Goal: Transaction & Acquisition: Purchase product/service

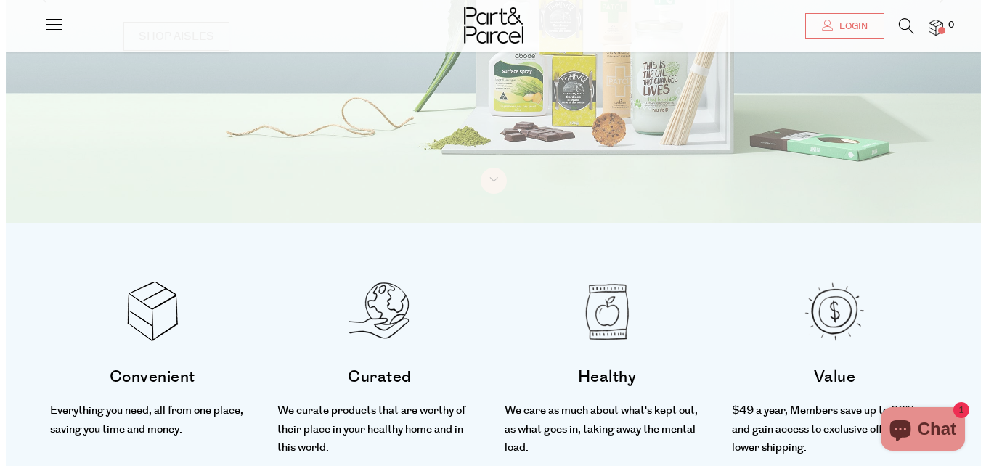
scroll to position [145, 0]
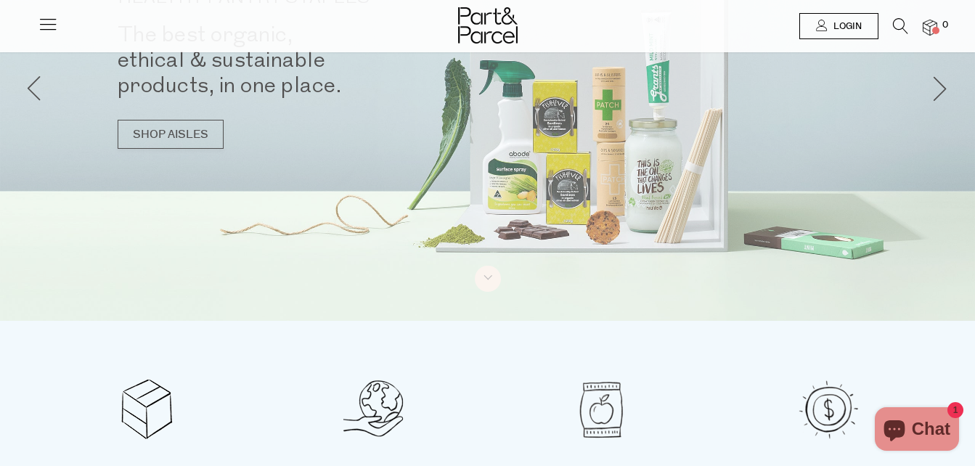
click at [834, 27] on span "Login" at bounding box center [846, 26] width 32 height 12
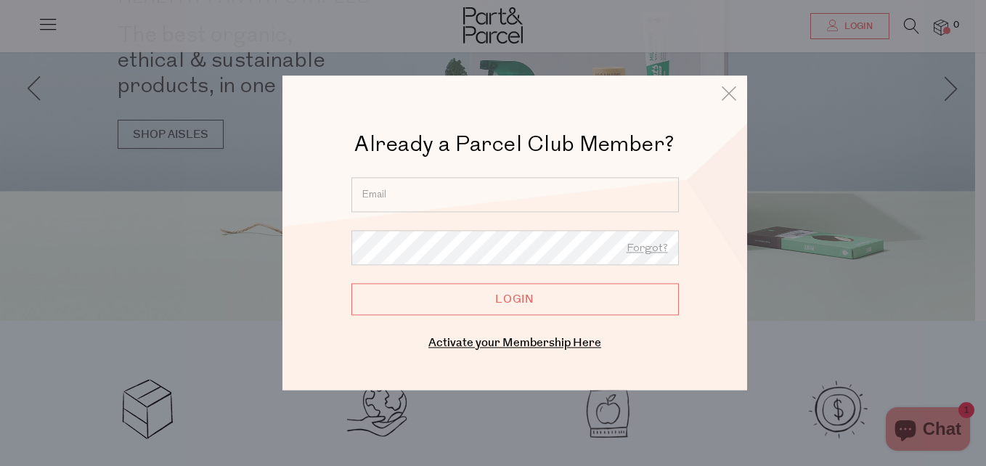
click at [591, 195] on input "email" at bounding box center [514, 194] width 327 height 35
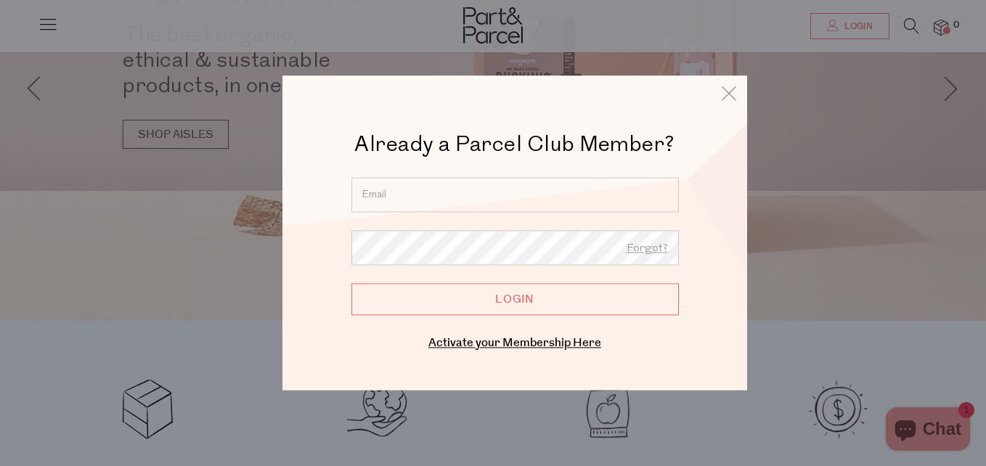
type input "larissaa1710@outlook.com"
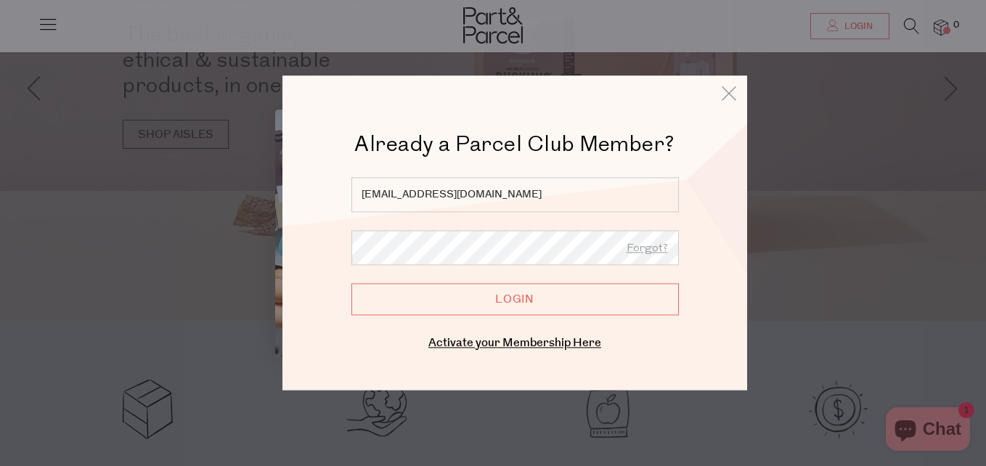
click at [351, 283] on input "Login" at bounding box center [514, 299] width 327 height 32
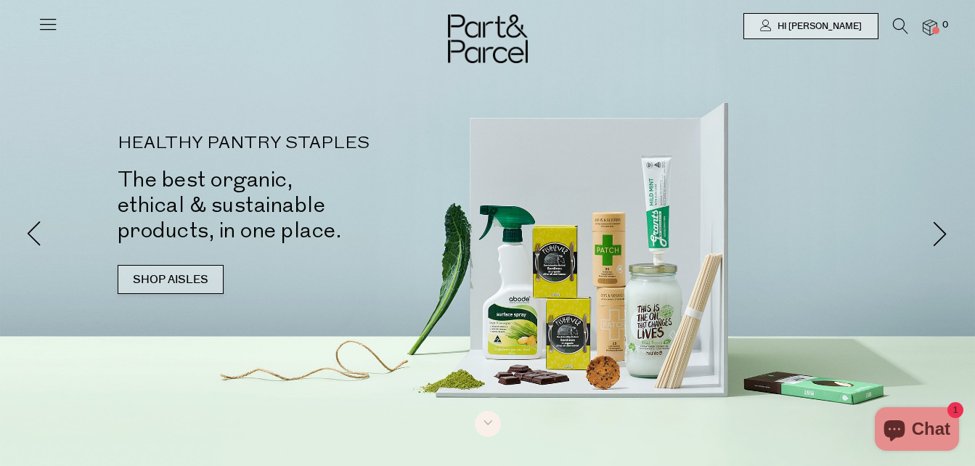
click at [136, 275] on link "SHOP AISLES" at bounding box center [171, 279] width 106 height 29
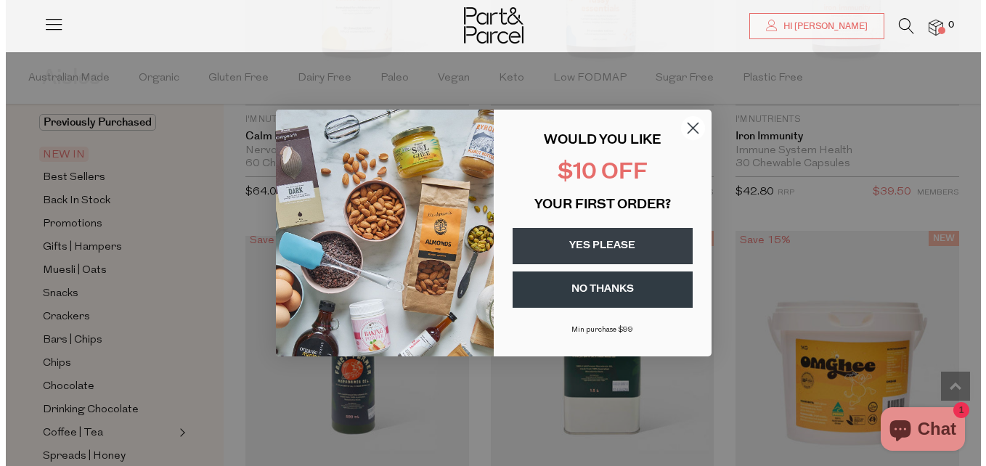
scroll to position [2622, 0]
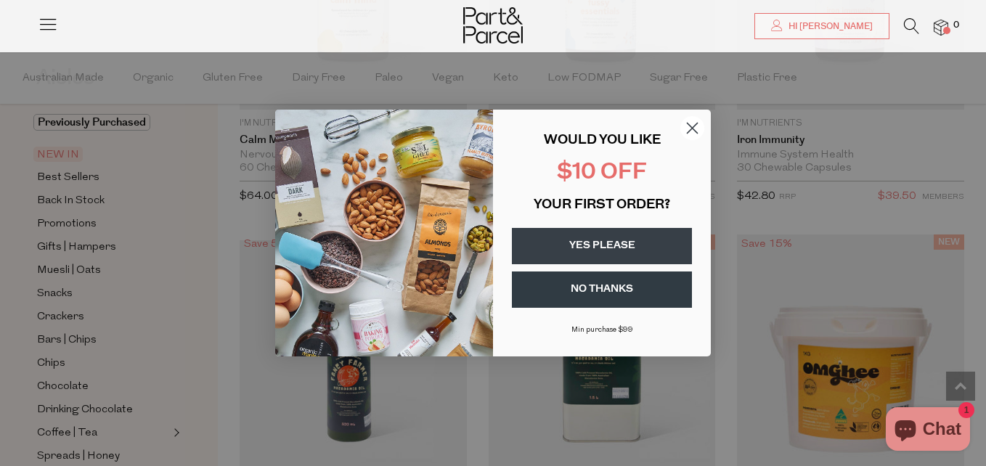
click at [693, 128] on icon "Close dialog" at bounding box center [693, 128] width 10 height 10
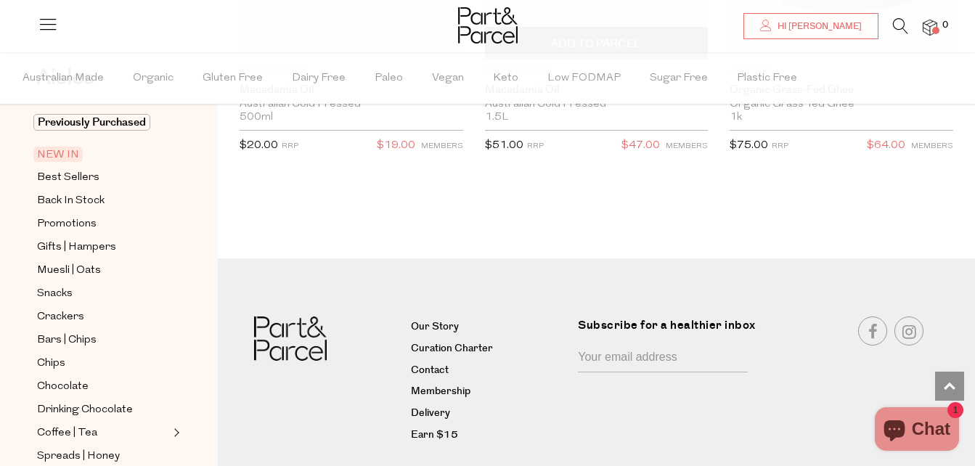
scroll to position [3040, 0]
click at [68, 176] on span "Best Sellers" at bounding box center [68, 177] width 62 height 17
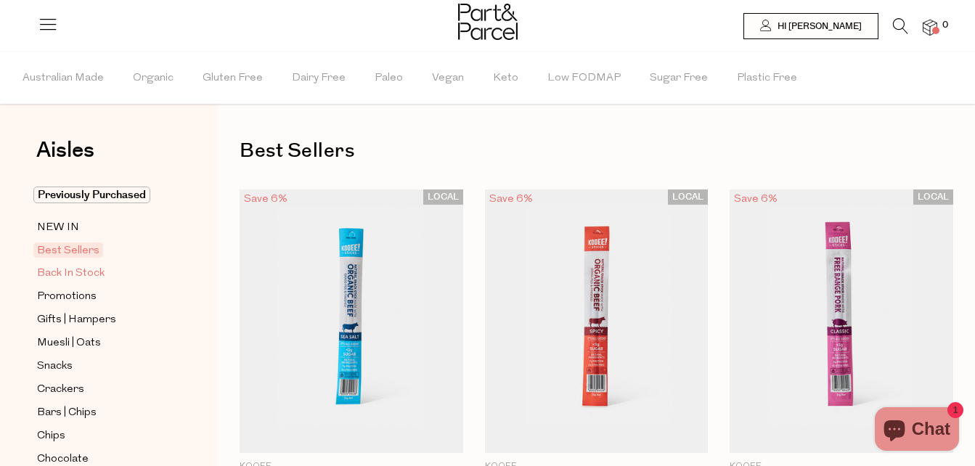
click at [56, 272] on span "Back In Stock" at bounding box center [71, 273] width 68 height 17
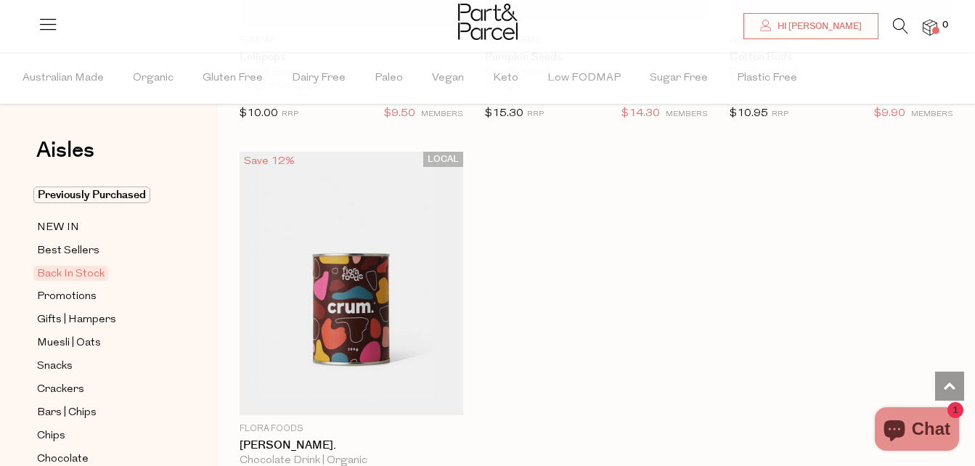
scroll to position [1379, 0]
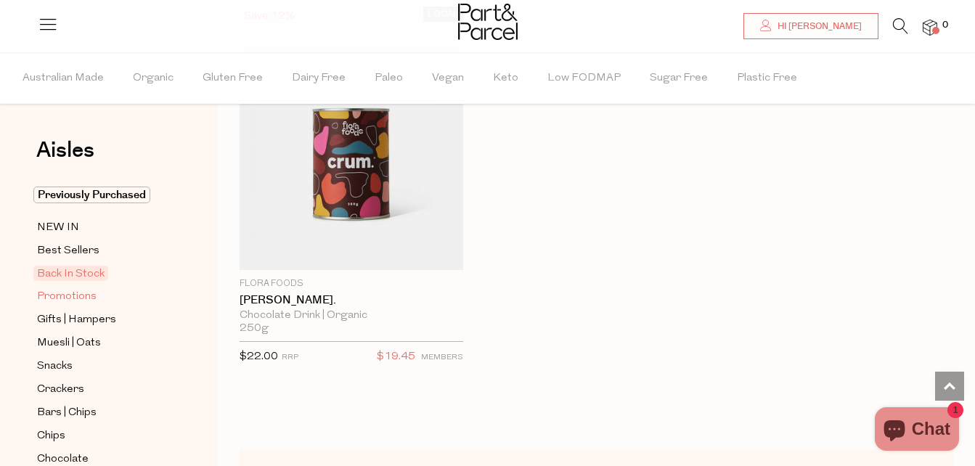
click at [52, 290] on span "Promotions" at bounding box center [67, 296] width 60 height 17
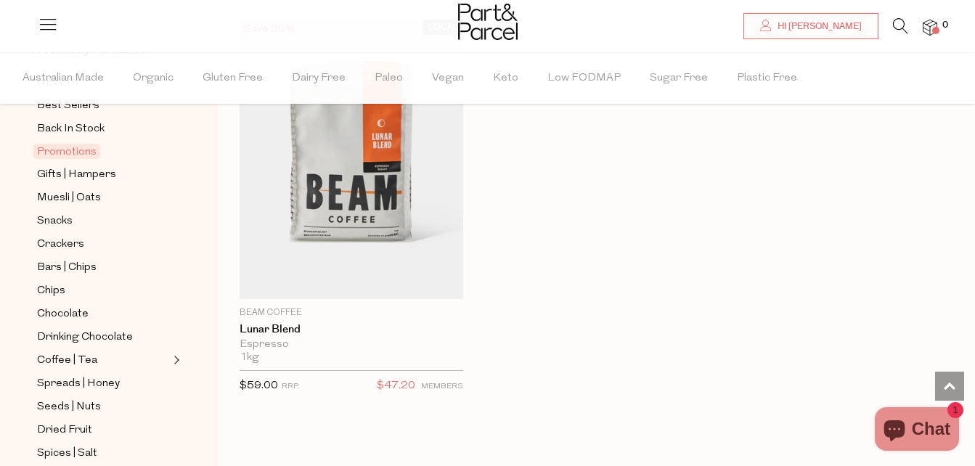
scroll to position [2541, 0]
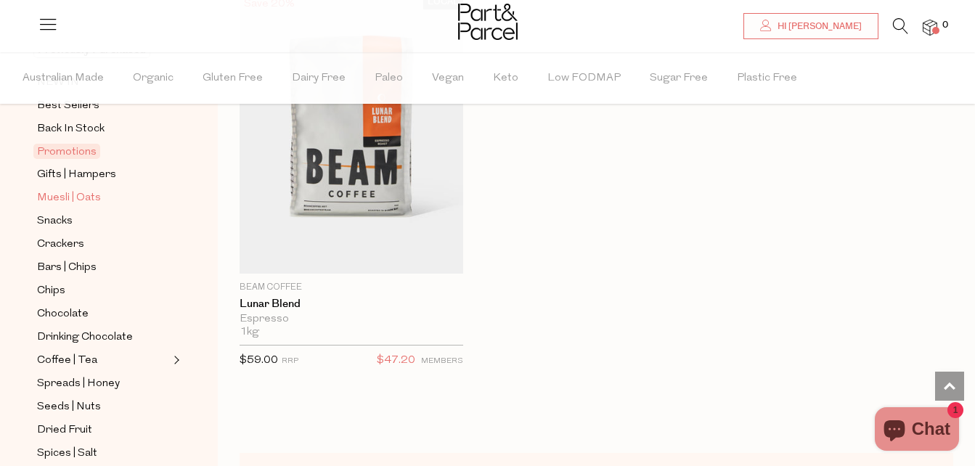
click at [81, 198] on span "Muesli | Oats" at bounding box center [69, 197] width 64 height 17
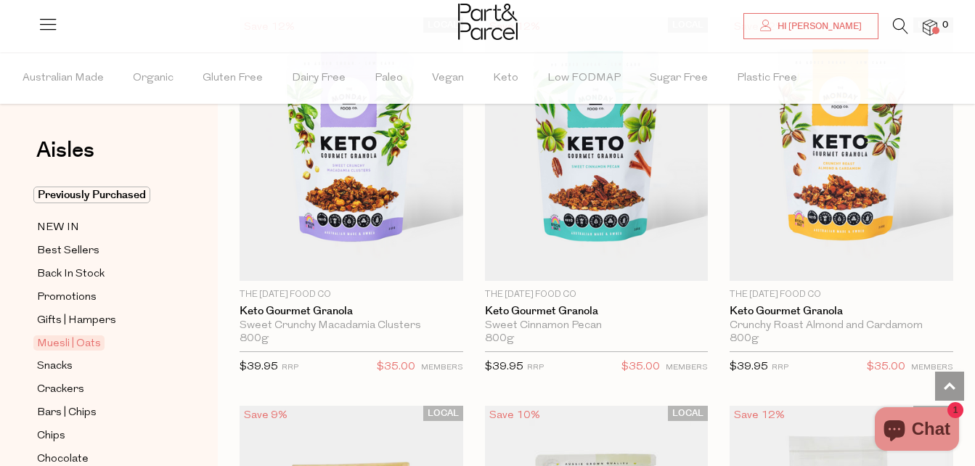
scroll to position [5227, 0]
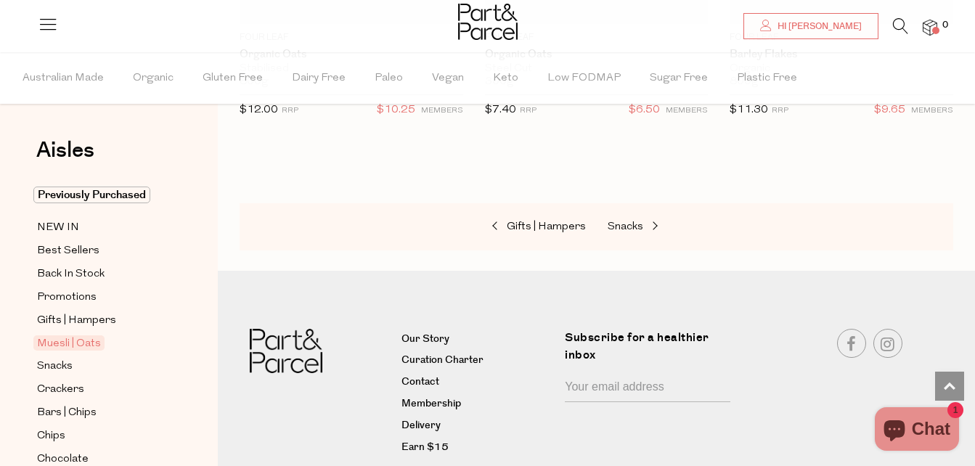
scroll to position [6715, 0]
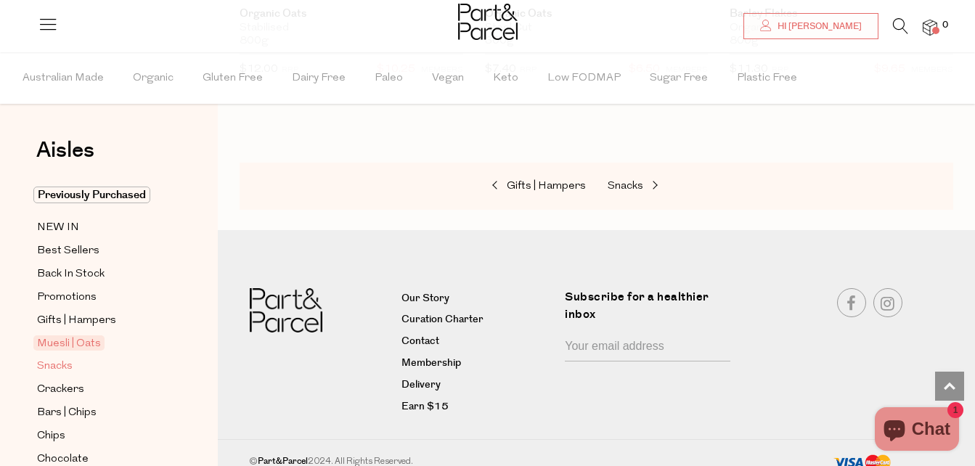
click at [50, 358] on span "Snacks" at bounding box center [55, 366] width 36 height 17
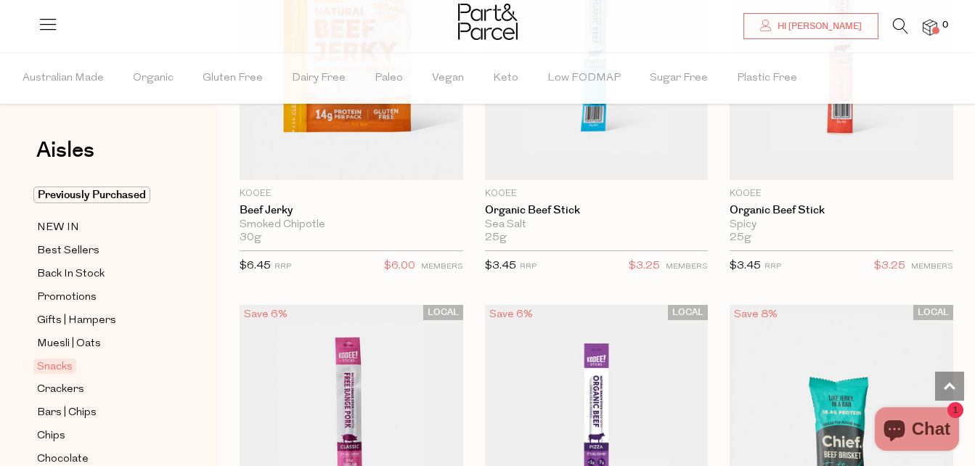
scroll to position [1016, 0]
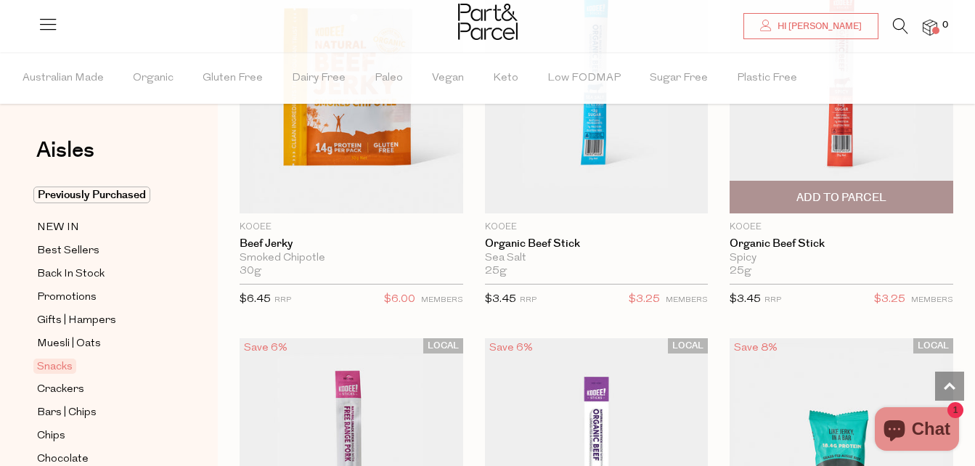
click at [821, 190] on span "Add To Parcel" at bounding box center [841, 197] width 90 height 15
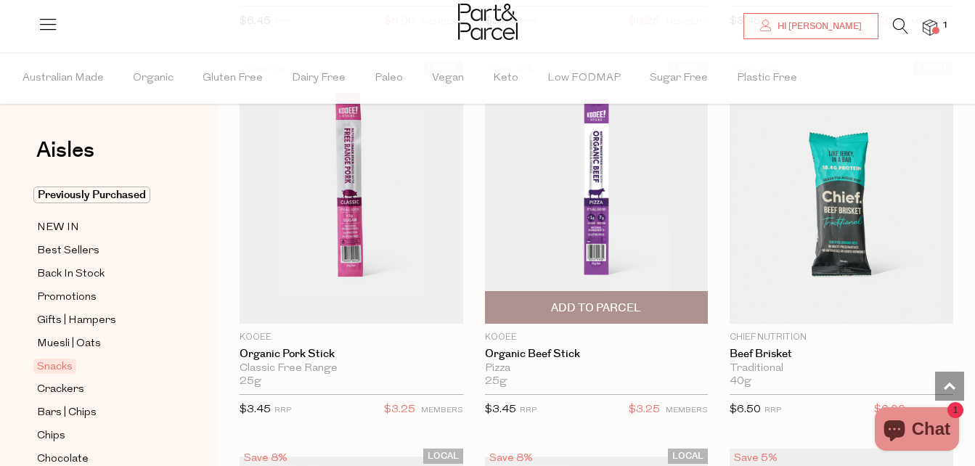
scroll to position [1307, 0]
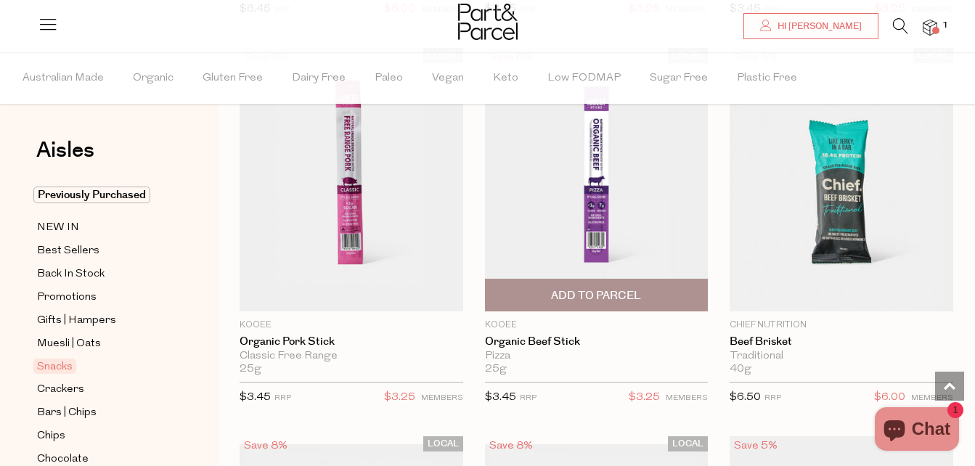
click at [632, 295] on span "Add To Parcel" at bounding box center [596, 295] width 90 height 15
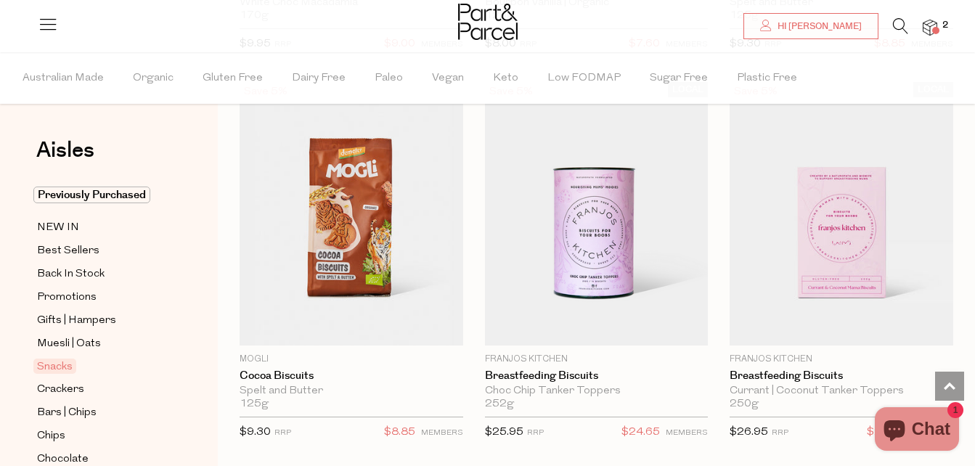
scroll to position [5300, 0]
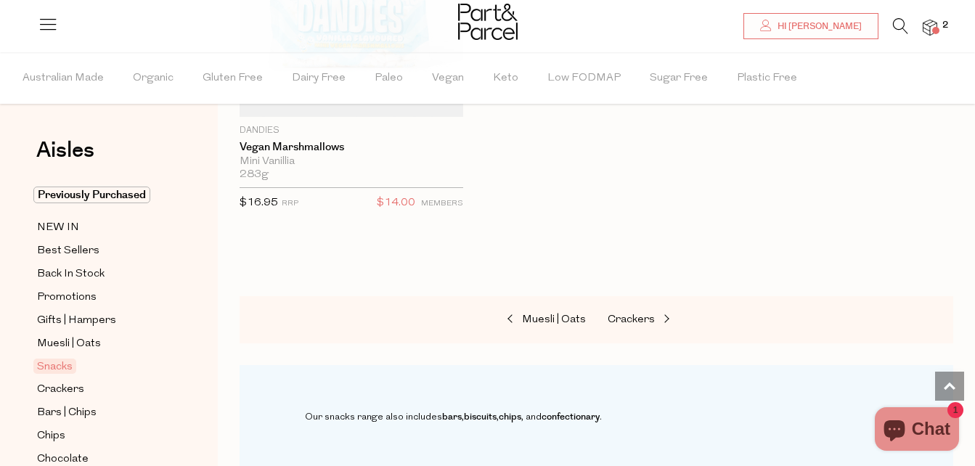
scroll to position [9293, 0]
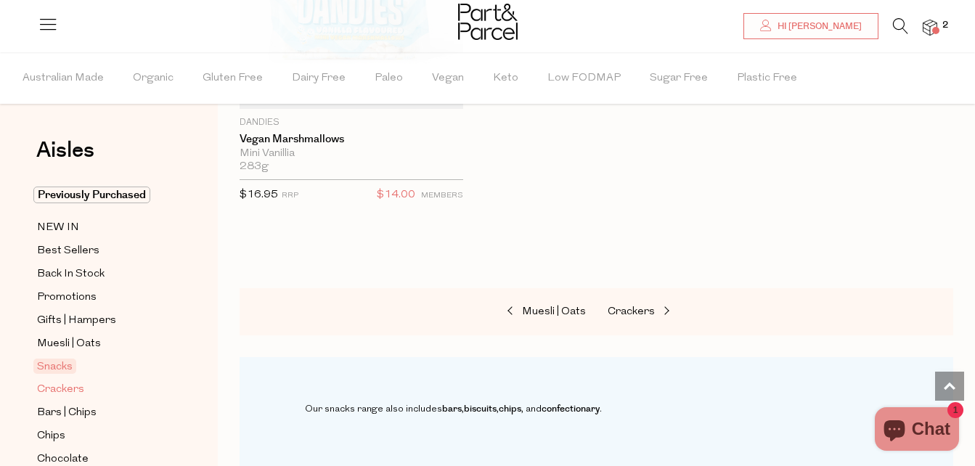
click at [64, 384] on span "Crackers" at bounding box center [60, 389] width 47 height 17
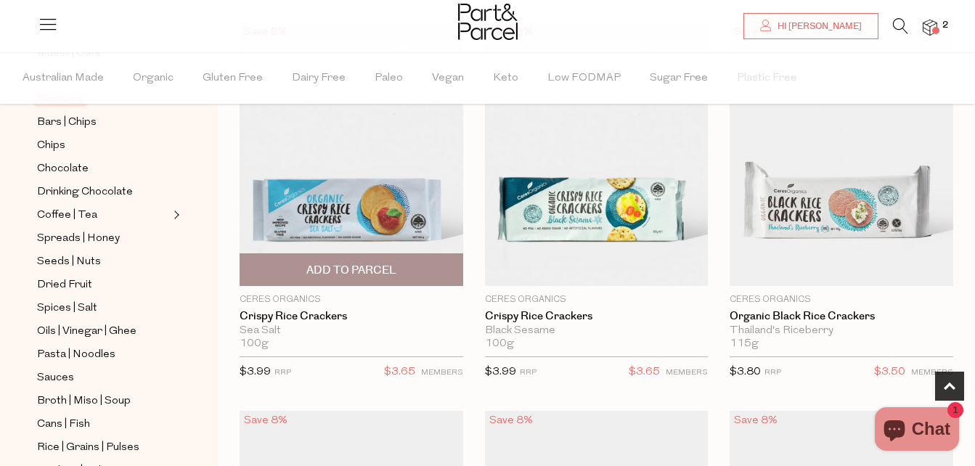
scroll to position [581, 0]
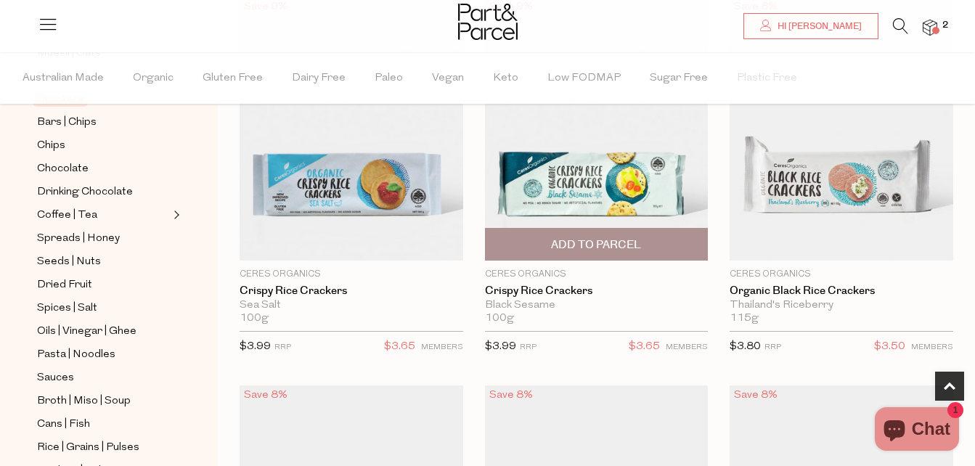
click at [619, 235] on span "Add To Parcel" at bounding box center [596, 244] width 215 height 31
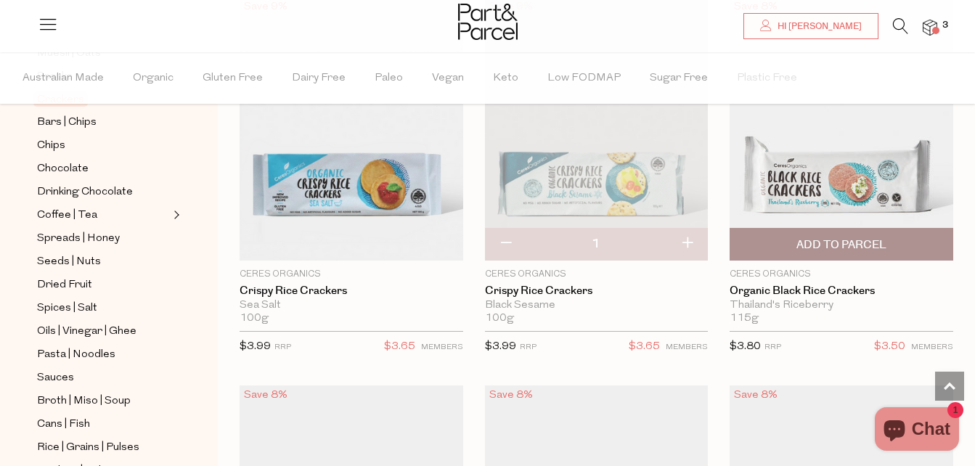
click at [774, 230] on span "Add To Parcel" at bounding box center [841, 244] width 215 height 31
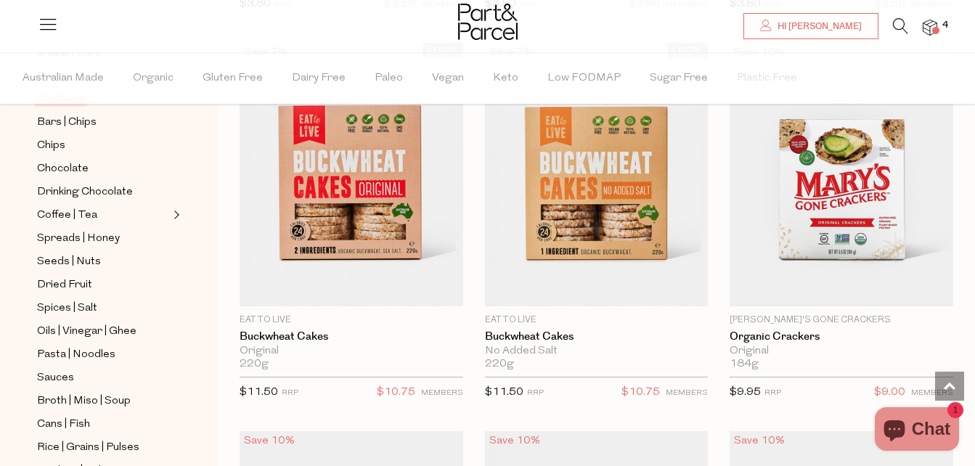
scroll to position [2105, 0]
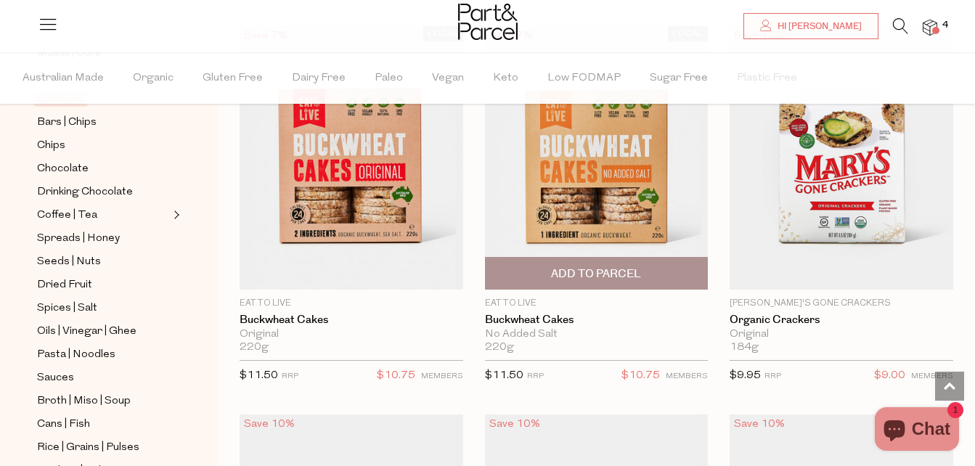
click at [577, 275] on span "Add To Parcel" at bounding box center [596, 273] width 90 height 15
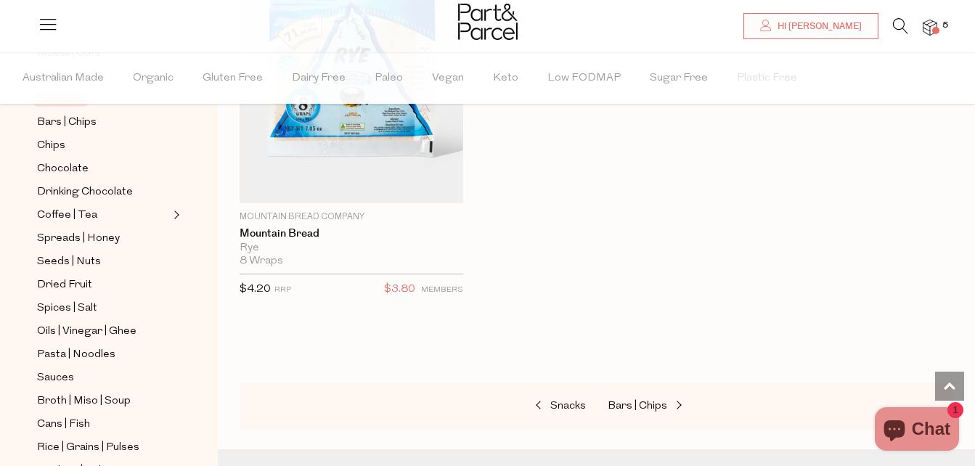
scroll to position [4937, 0]
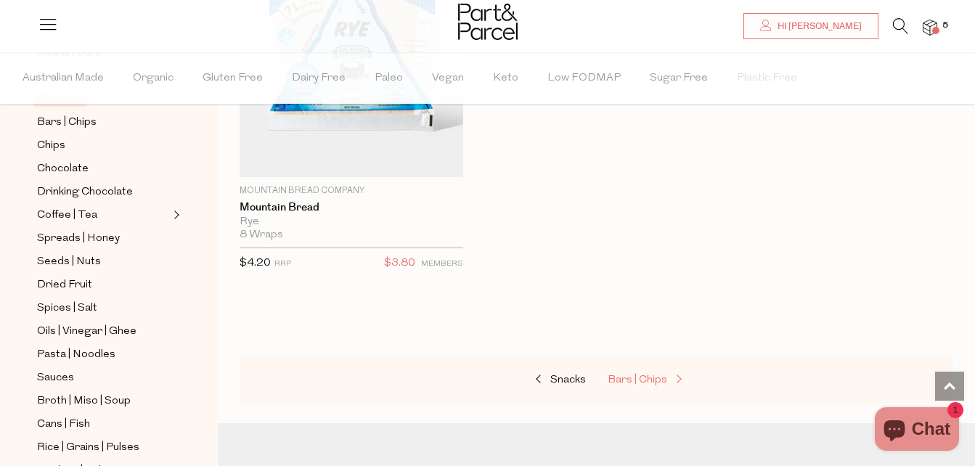
click at [617, 375] on span "Bars | Chips" at bounding box center [638, 380] width 60 height 11
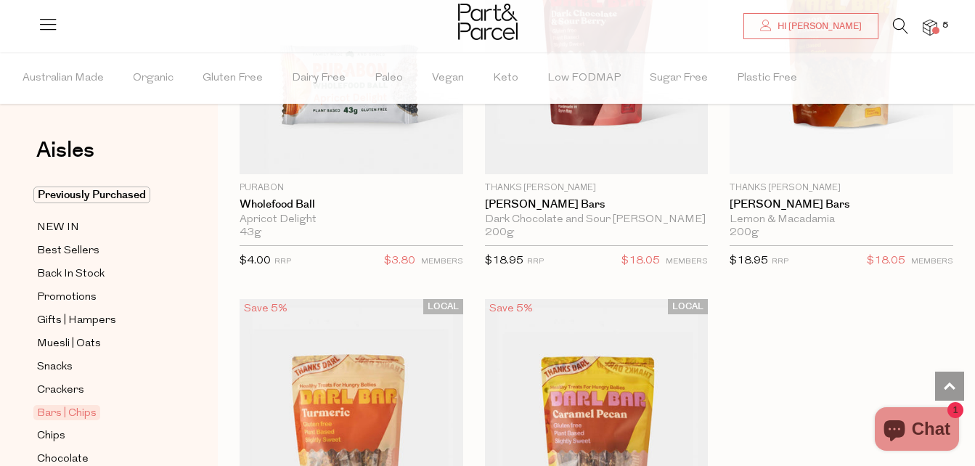
scroll to position [6244, 0]
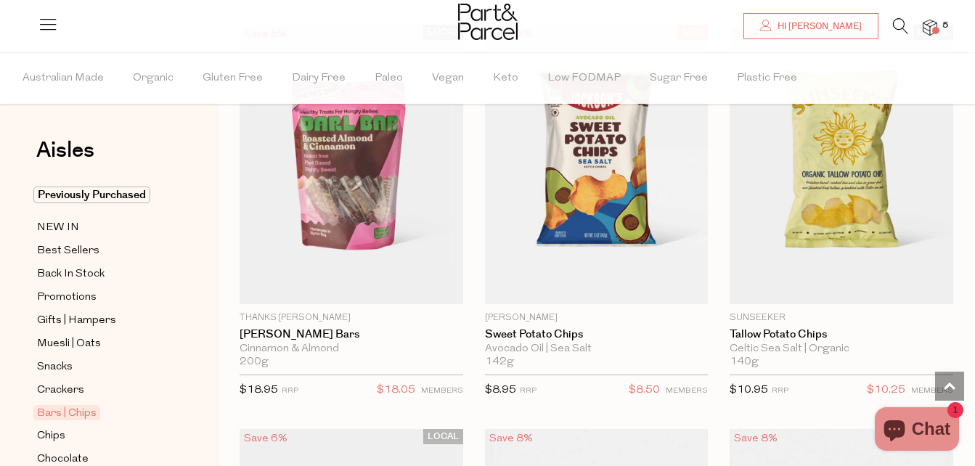
scroll to position [6824, 0]
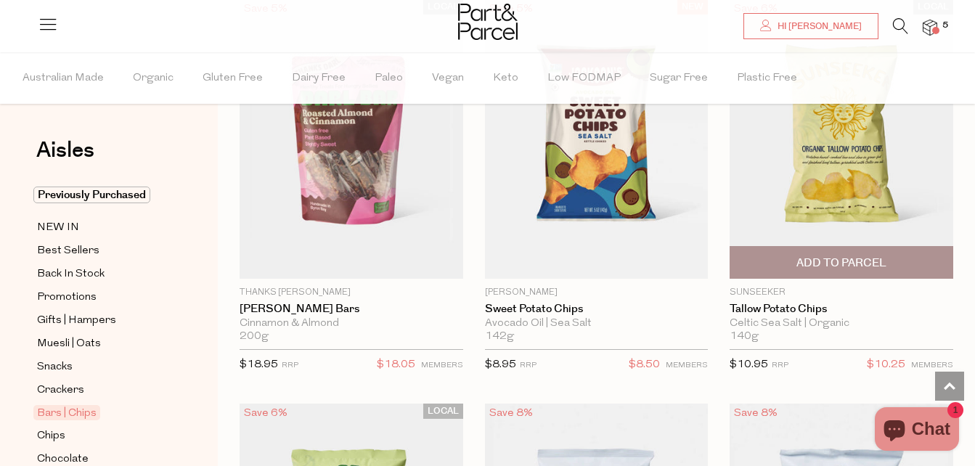
click at [780, 247] on span "Add To Parcel" at bounding box center [841, 262] width 215 height 31
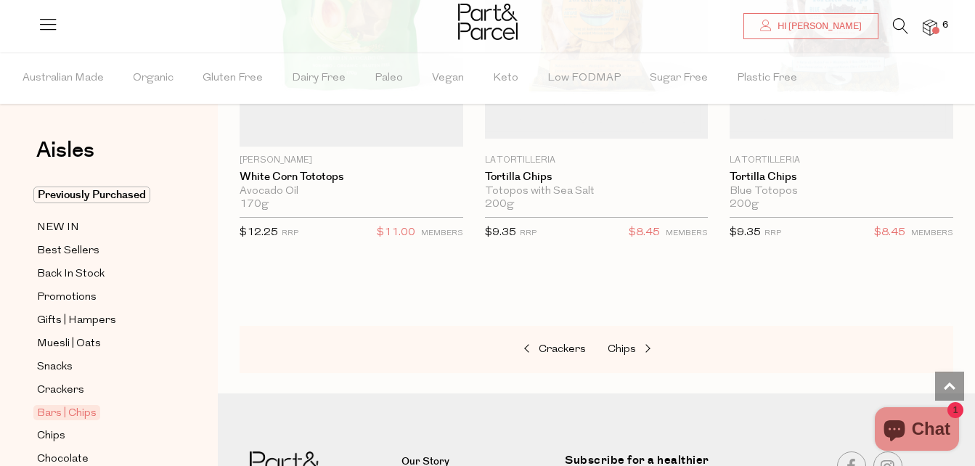
scroll to position [9002, 0]
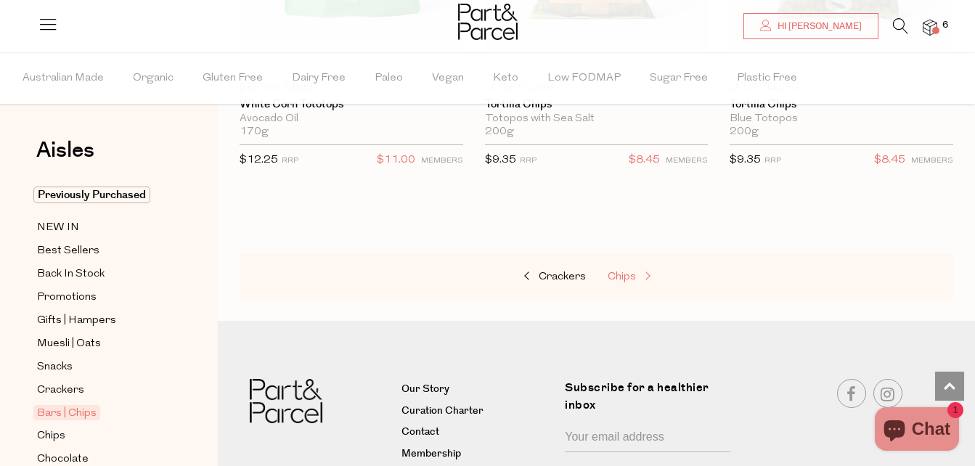
click at [619, 272] on span "Chips" at bounding box center [622, 277] width 28 height 11
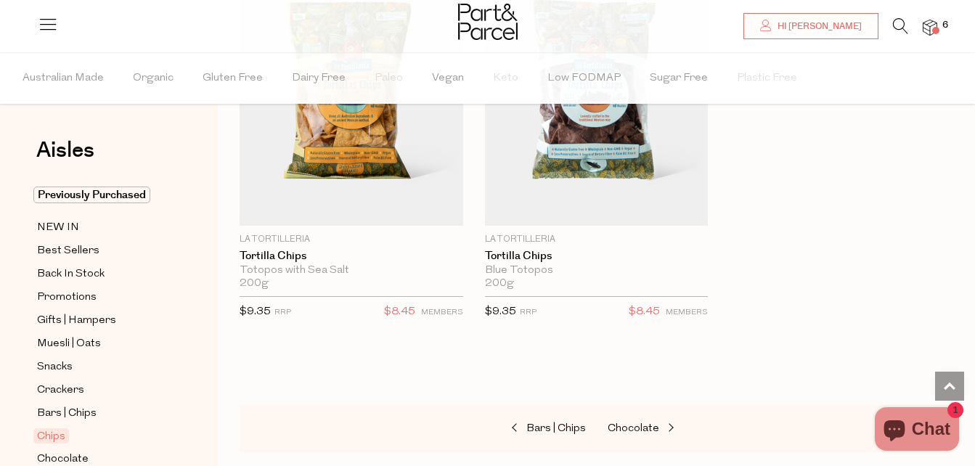
scroll to position [2396, 0]
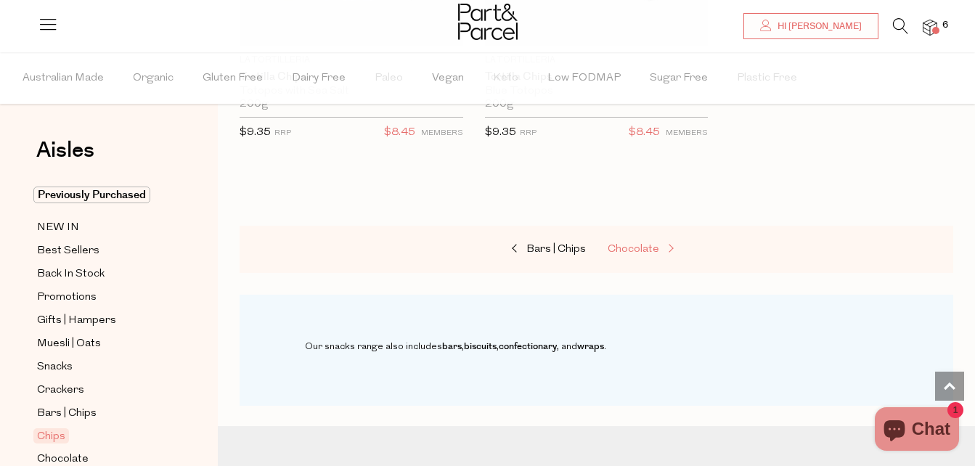
click at [632, 244] on span "Chocolate" at bounding box center [634, 249] width 52 height 11
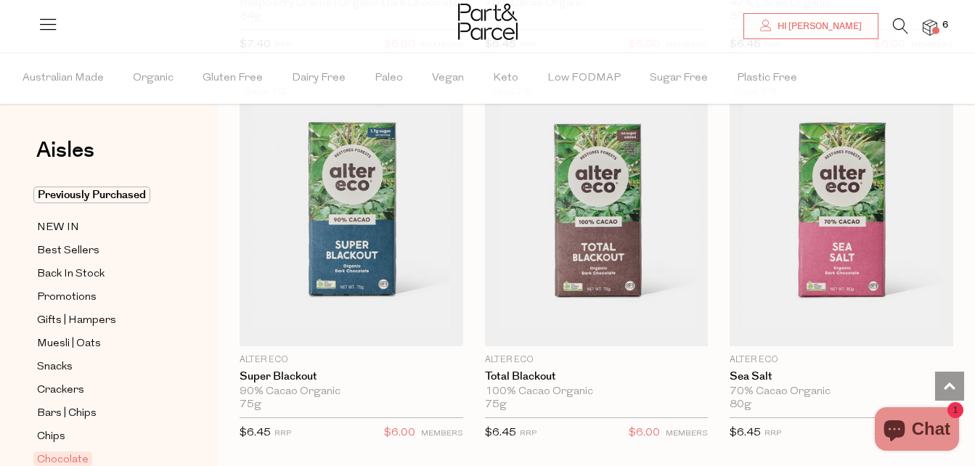
scroll to position [2541, 0]
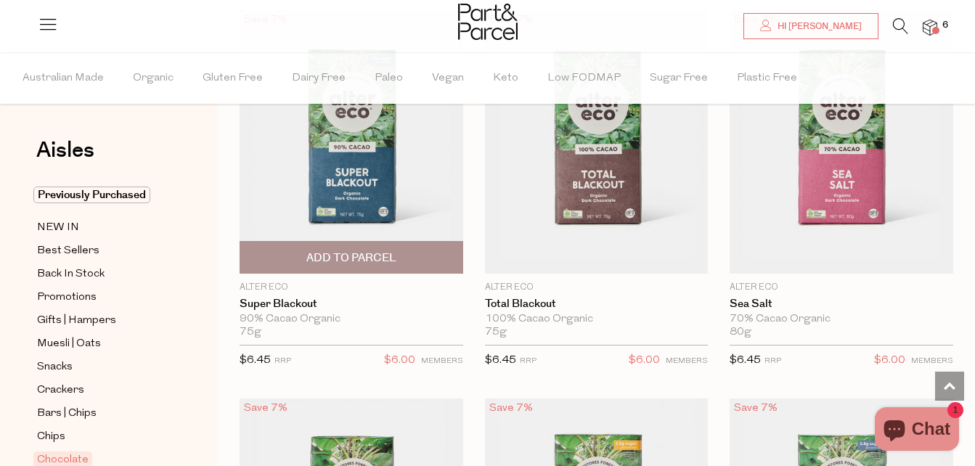
click at [401, 246] on span "Add To Parcel" at bounding box center [351, 257] width 215 height 31
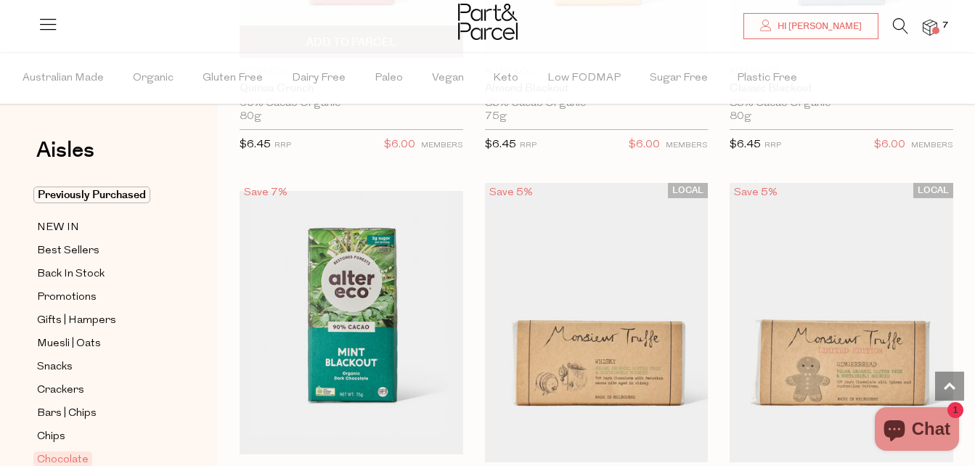
scroll to position [3194, 0]
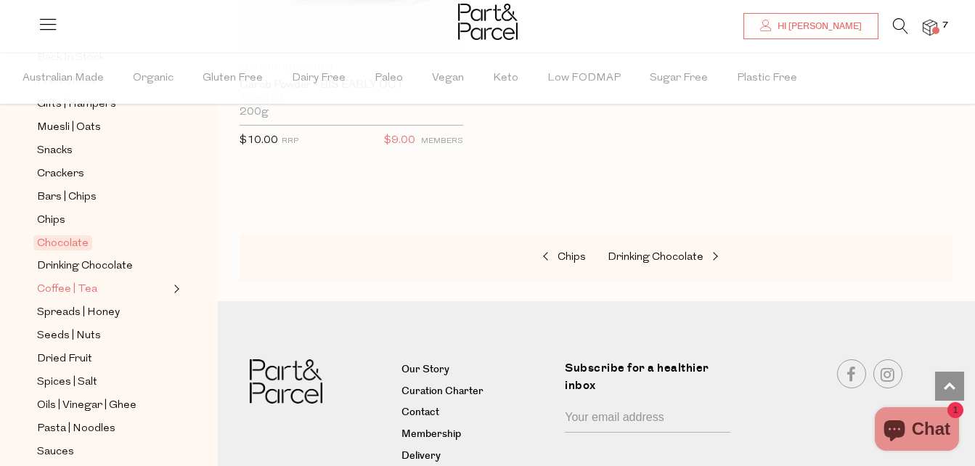
scroll to position [218, 0]
click at [86, 280] on span "Coffee | Tea" at bounding box center [67, 288] width 60 height 17
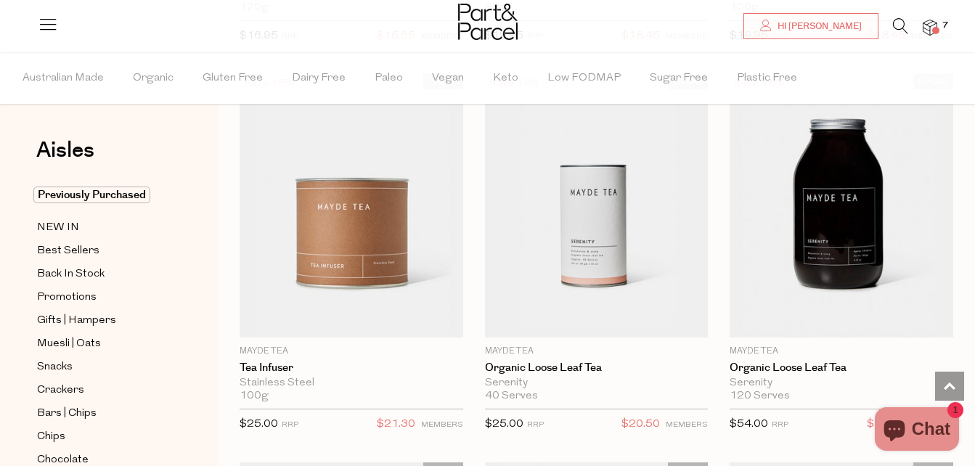
scroll to position [5009, 0]
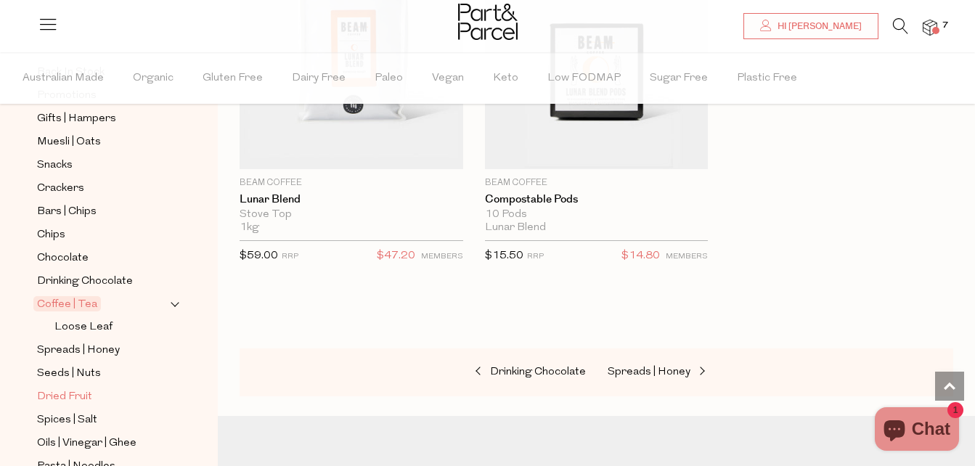
scroll to position [218, 0]
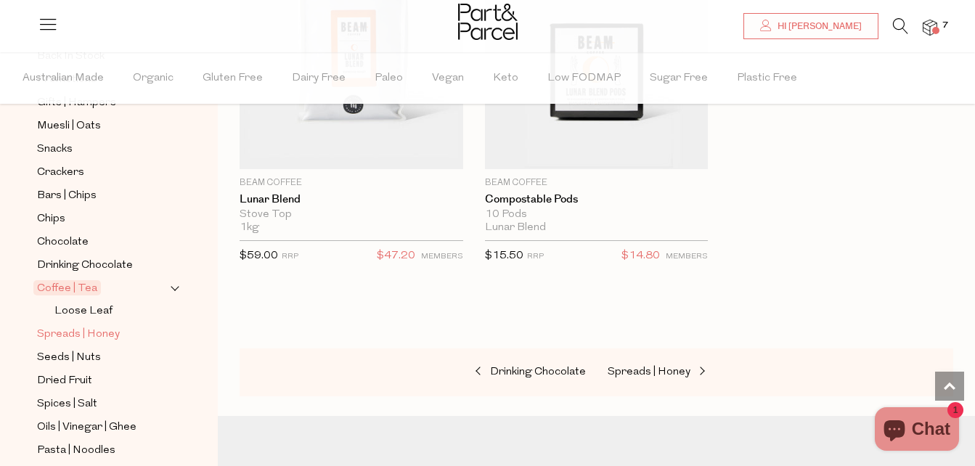
click at [104, 326] on span "Spreads | Honey" at bounding box center [78, 334] width 83 height 17
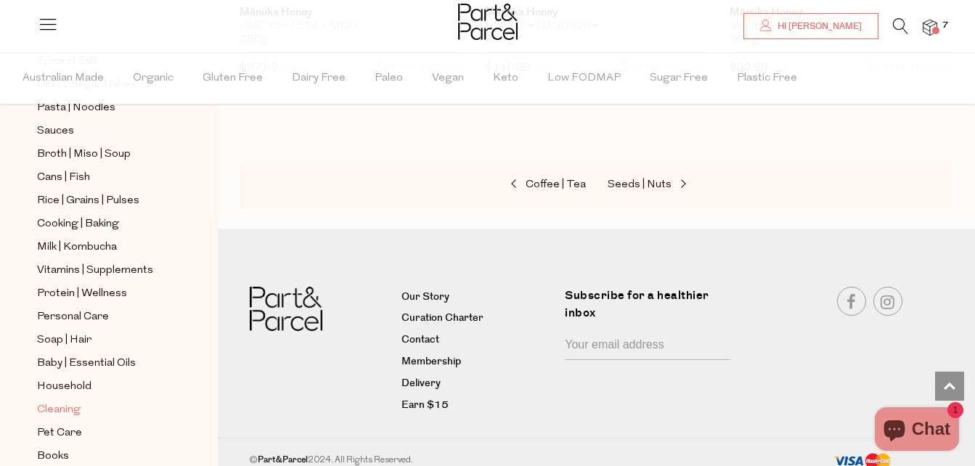
scroll to position [581, 0]
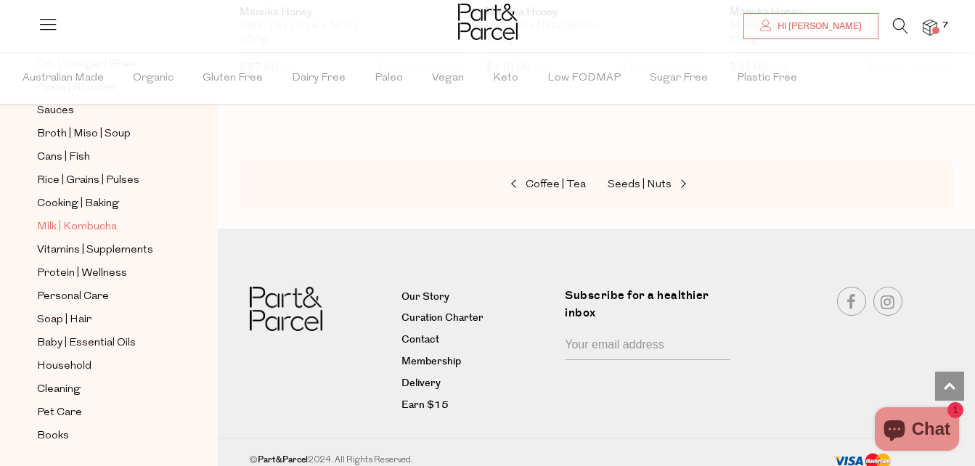
click at [102, 219] on span "Milk | Kombucha" at bounding box center [77, 227] width 80 height 17
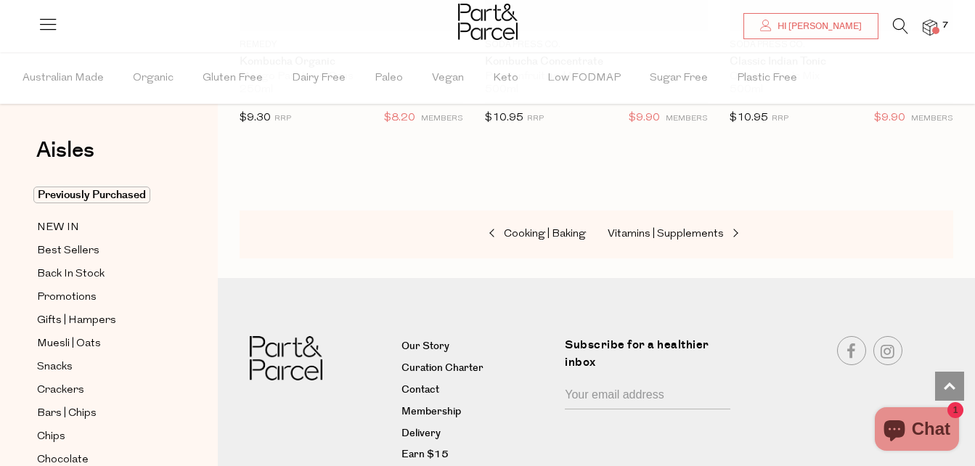
scroll to position [4356, 0]
click at [630, 224] on link "Vitamins | Supplements" at bounding box center [680, 233] width 145 height 19
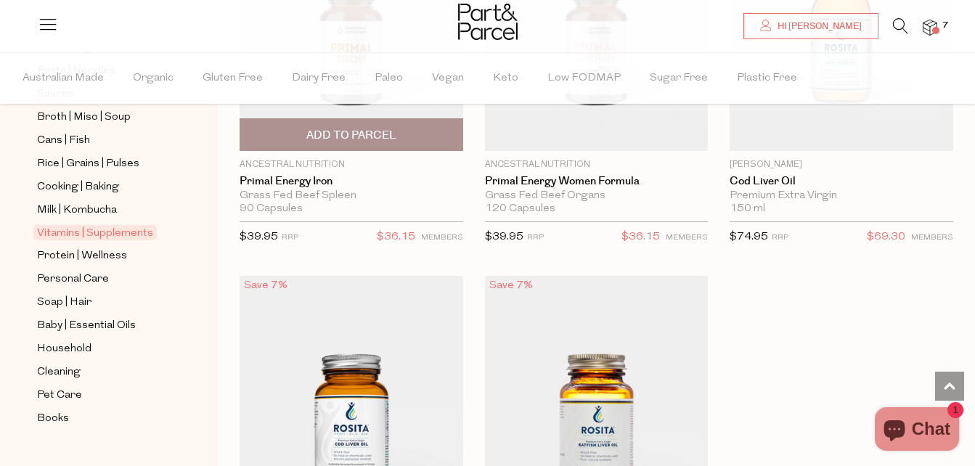
scroll to position [6252, 0]
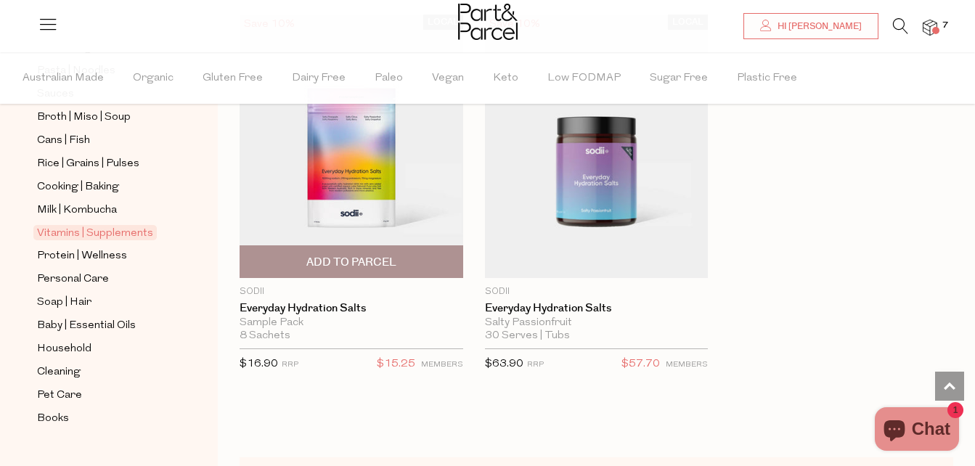
scroll to position [8357, 0]
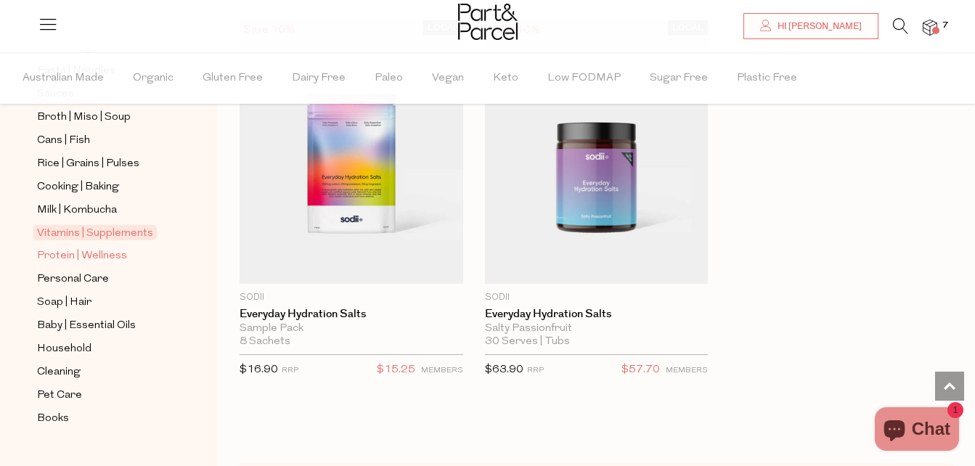
click at [73, 248] on span "Protein | Wellness" at bounding box center [82, 256] width 90 height 17
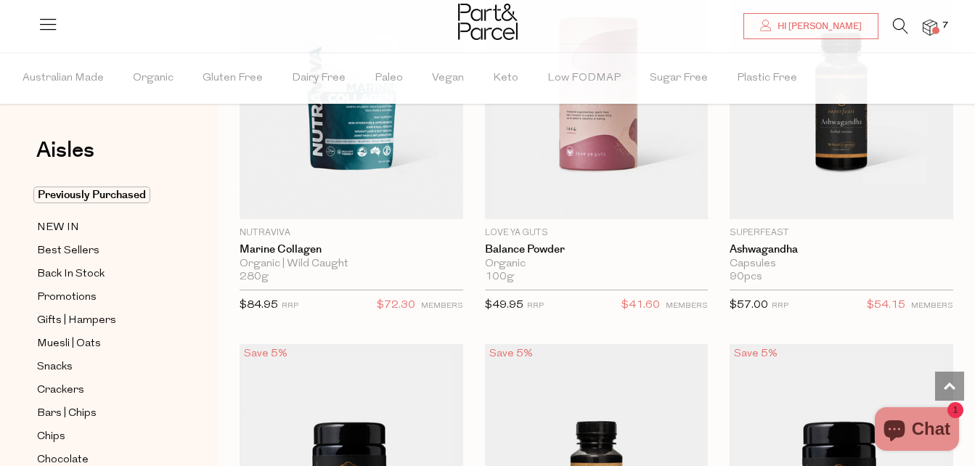
scroll to position [3340, 0]
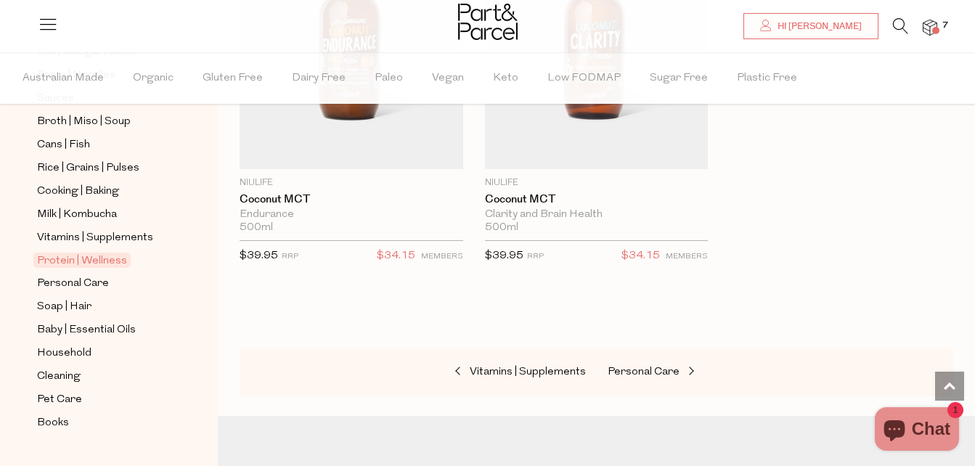
scroll to position [598, 0]
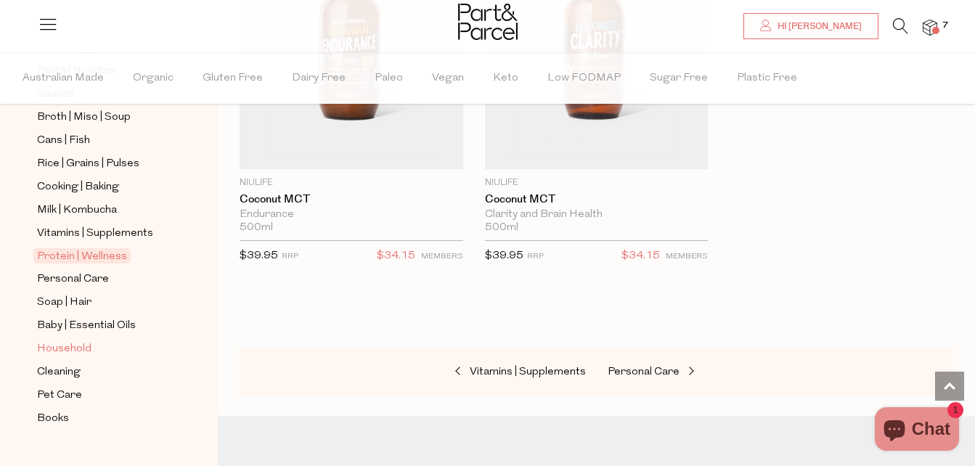
click at [75, 340] on span "Household" at bounding box center [64, 348] width 54 height 17
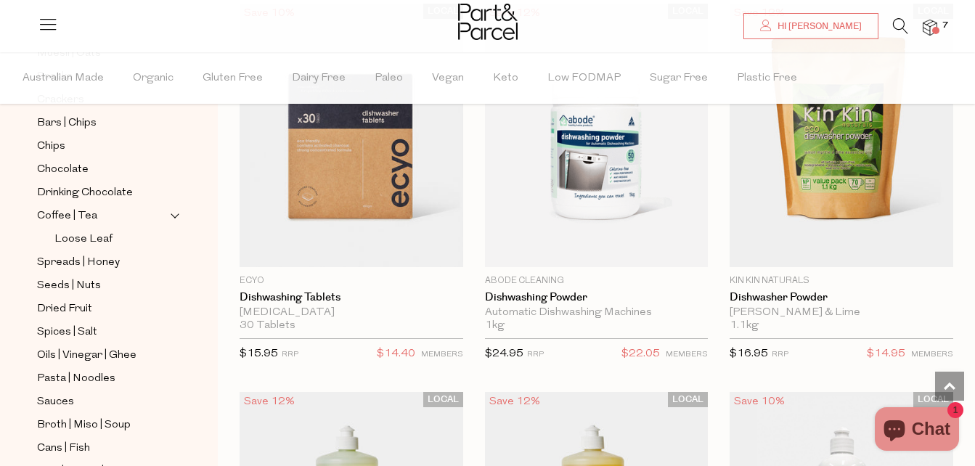
scroll to position [3703, 0]
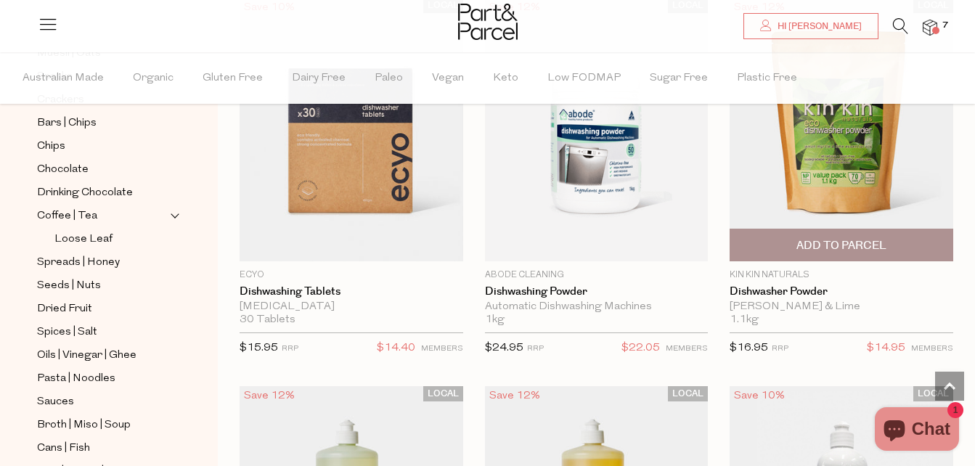
click at [830, 243] on span "Add To Parcel" at bounding box center [841, 245] width 90 height 15
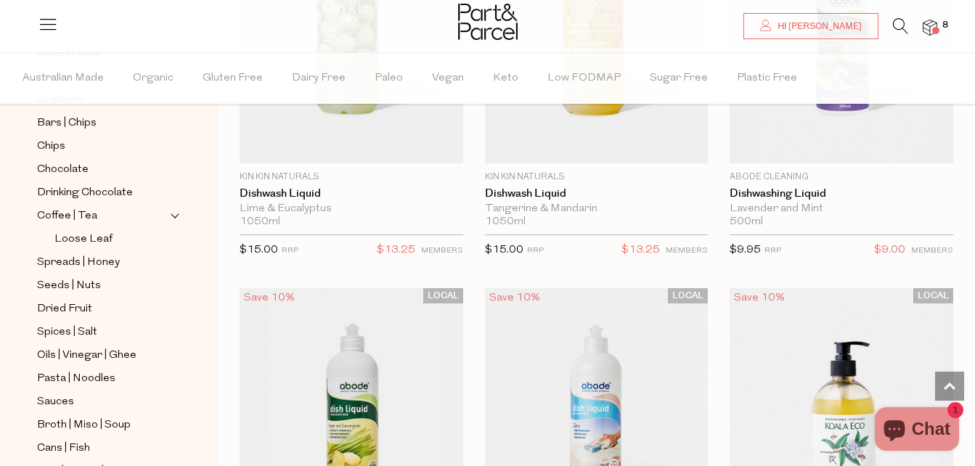
scroll to position [4211, 0]
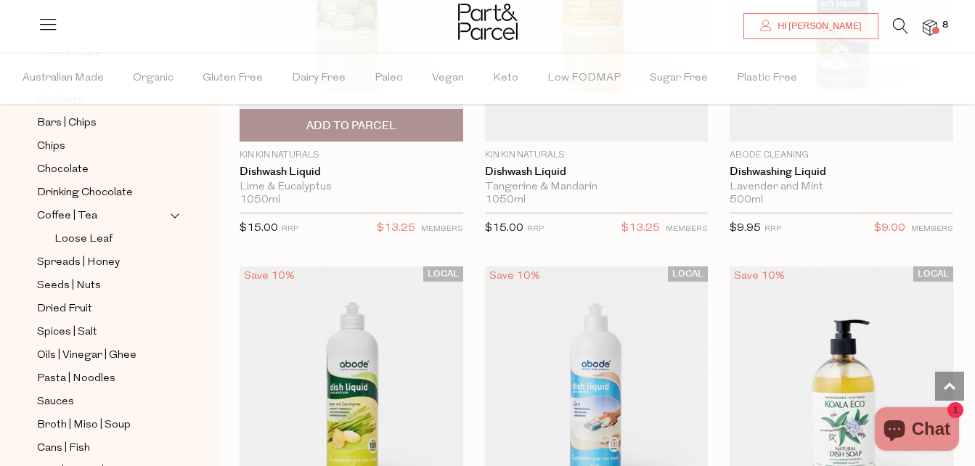
click at [372, 110] on span "Add To Parcel" at bounding box center [351, 125] width 215 height 31
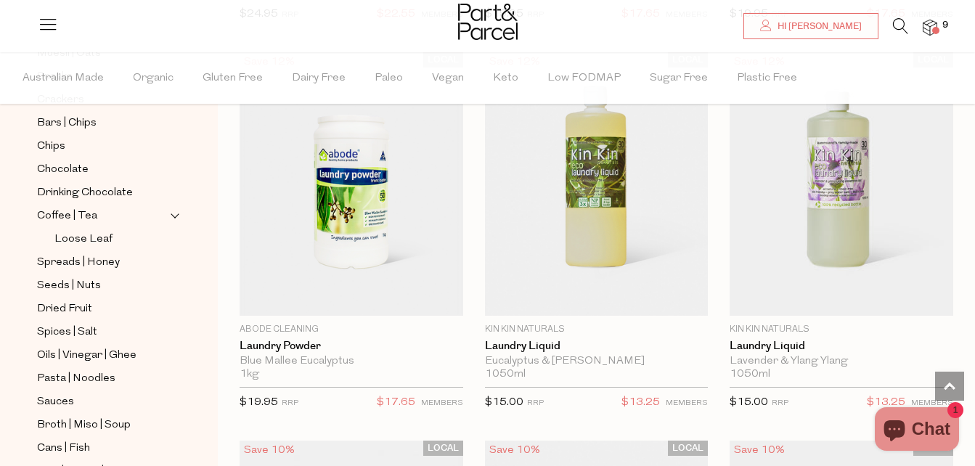
scroll to position [5227, 0]
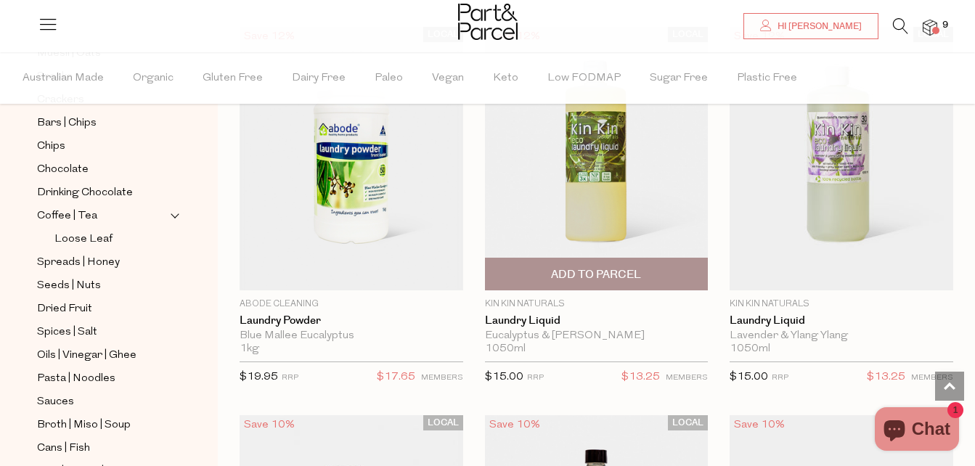
click at [549, 261] on span "Add To Parcel" at bounding box center [596, 273] width 215 height 31
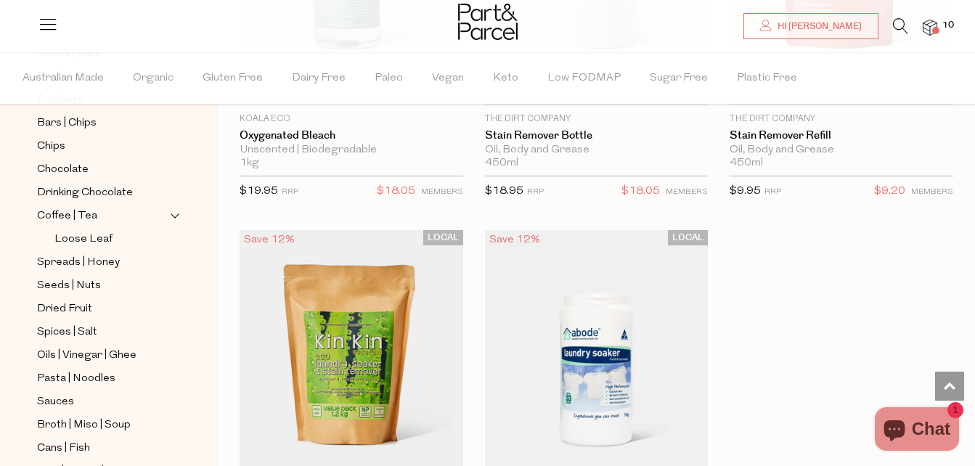
scroll to position [6244, 0]
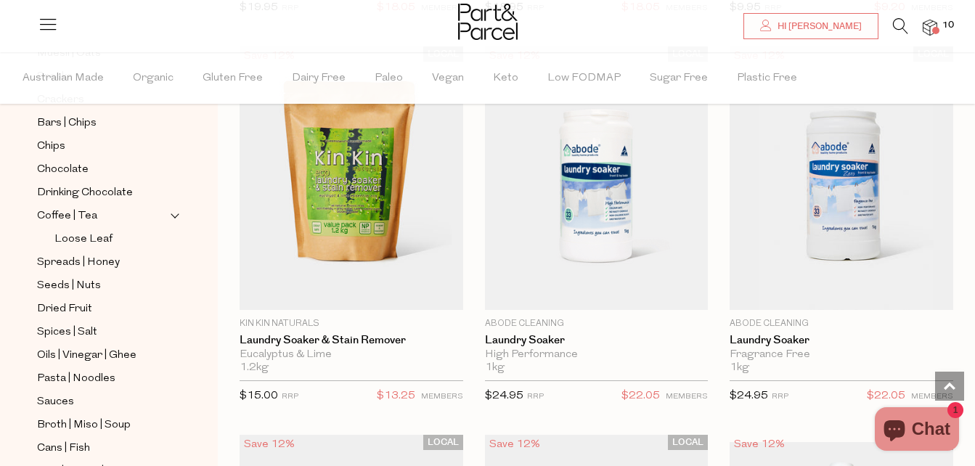
scroll to position [6461, 0]
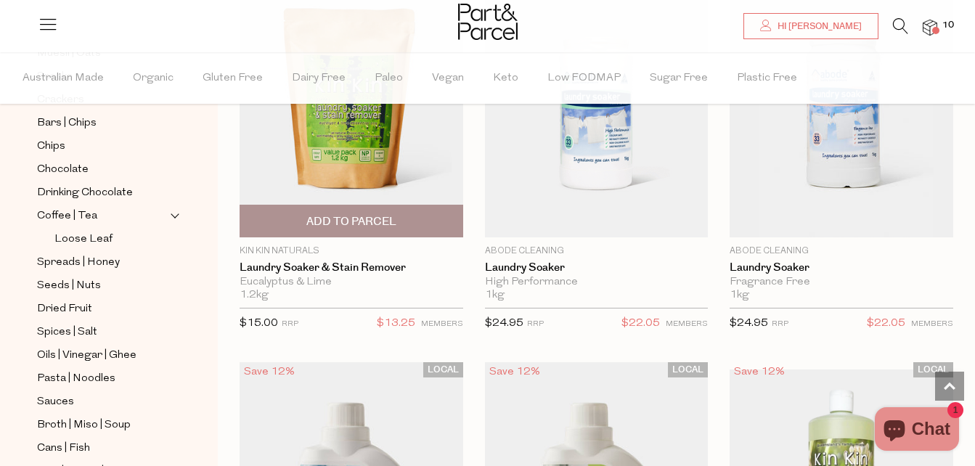
click at [372, 214] on span "Add To Parcel" at bounding box center [351, 221] width 90 height 15
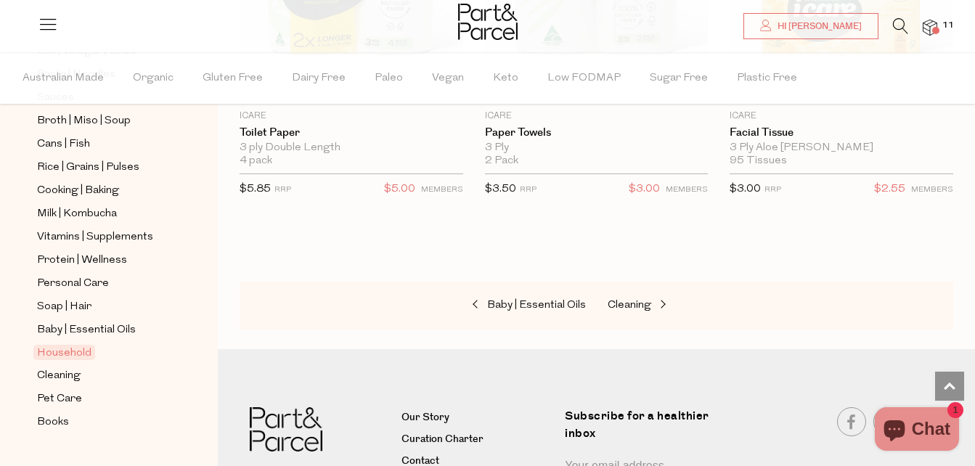
scroll to position [598, 0]
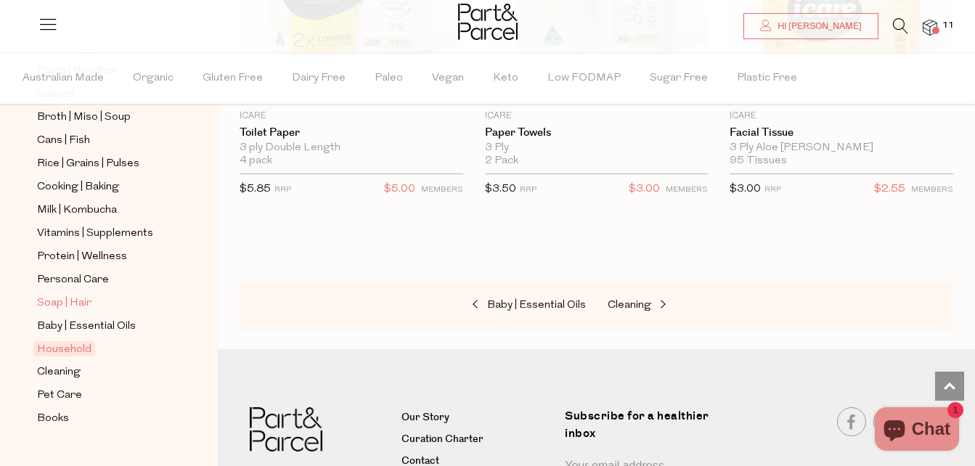
click at [76, 295] on span "Soap | Hair" at bounding box center [64, 303] width 54 height 17
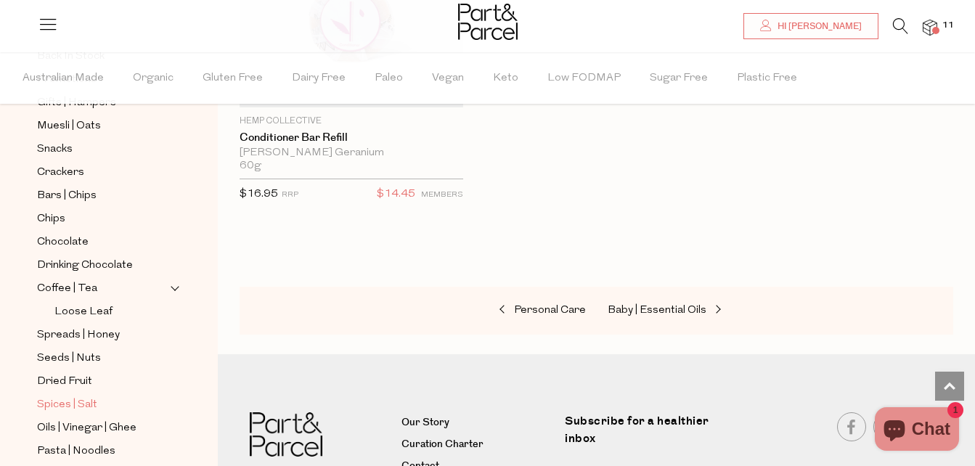
scroll to position [581, 0]
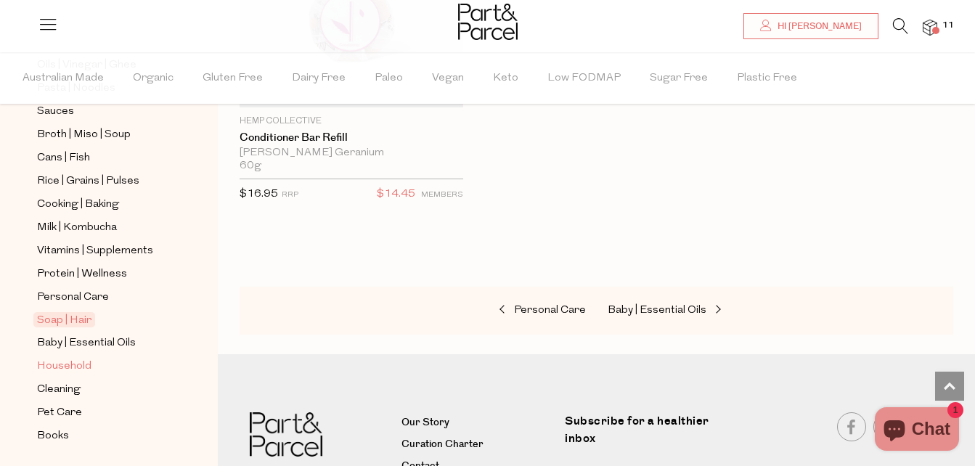
click at [87, 358] on span "Household" at bounding box center [64, 366] width 54 height 17
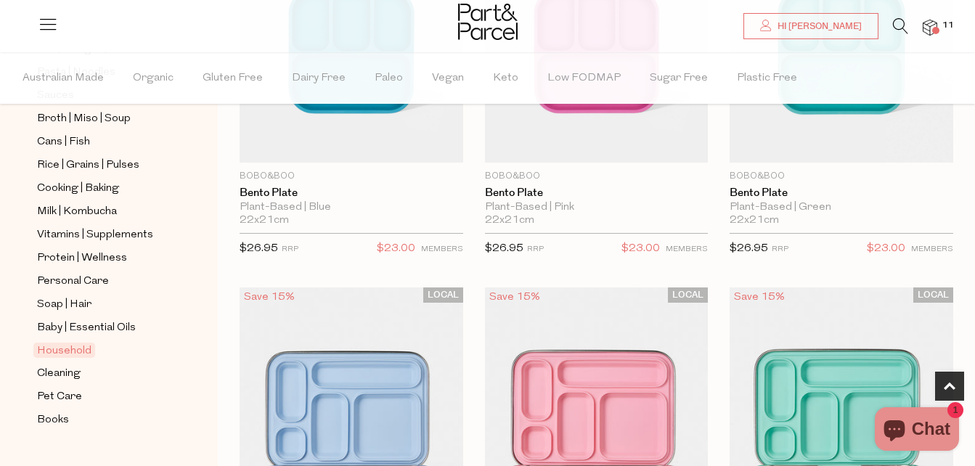
scroll to position [598, 0]
click at [68, 272] on span "Personal Care" at bounding box center [73, 280] width 72 height 17
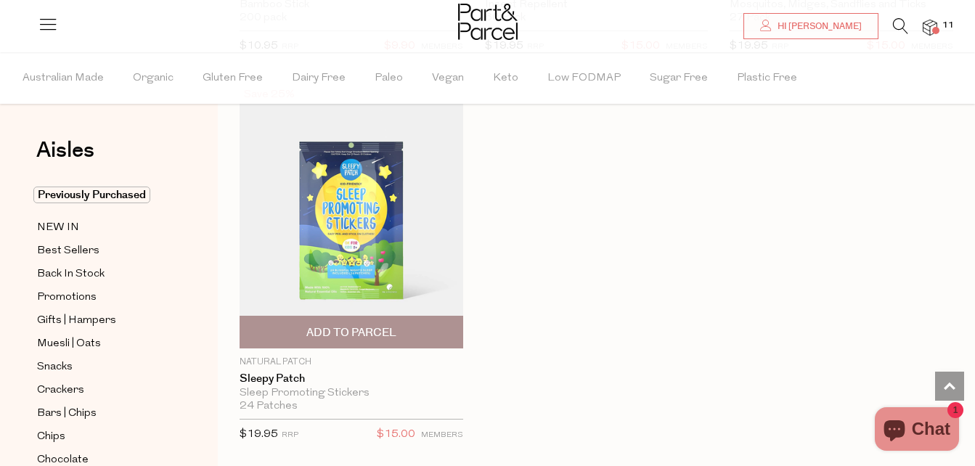
scroll to position [11979, 0]
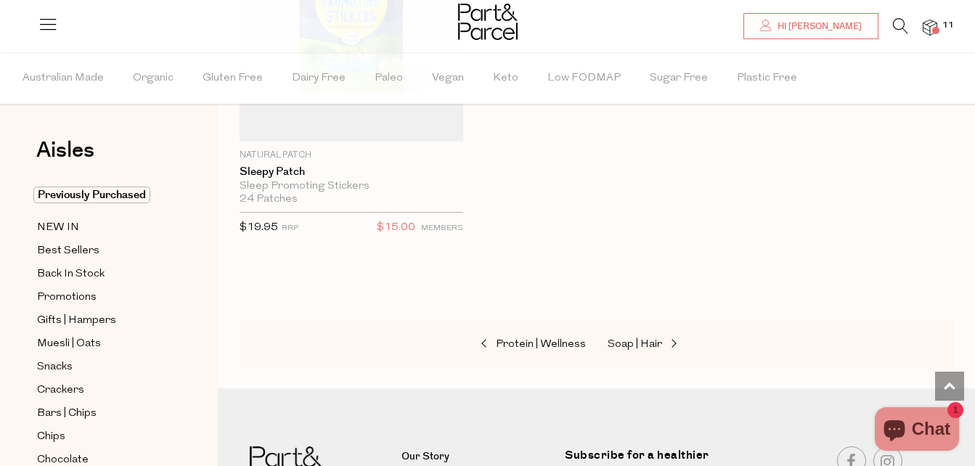
click at [930, 25] on img at bounding box center [930, 28] width 15 height 17
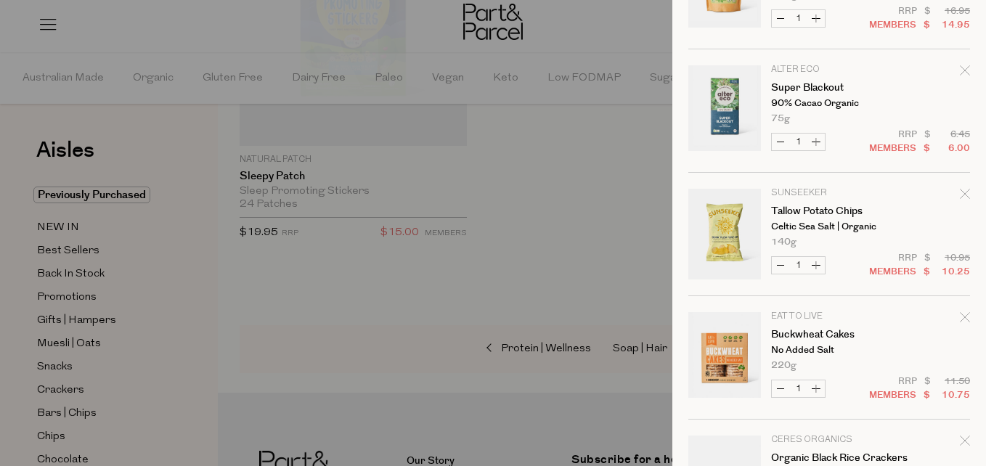
scroll to position [245, 0]
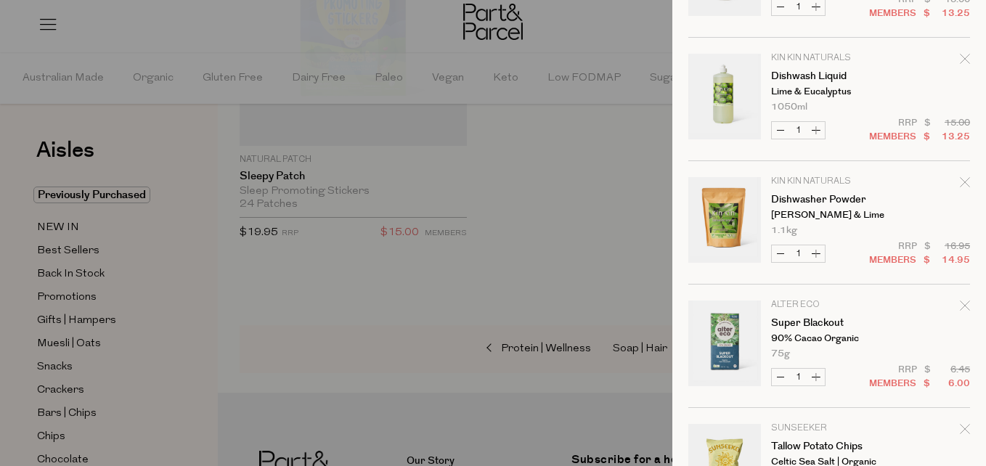
click at [611, 41] on div at bounding box center [493, 233] width 986 height 466
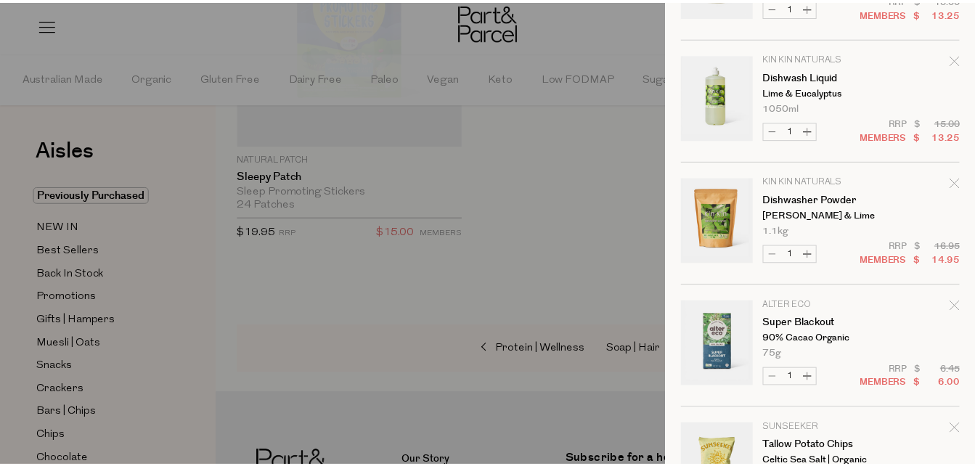
scroll to position [11979, 0]
